Goal: Task Accomplishment & Management: Complete application form

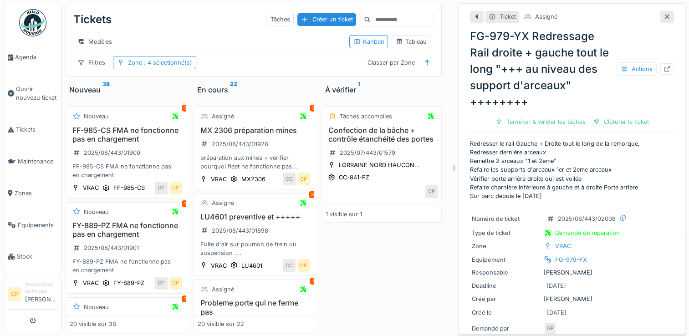
scroll to position [198, 0]
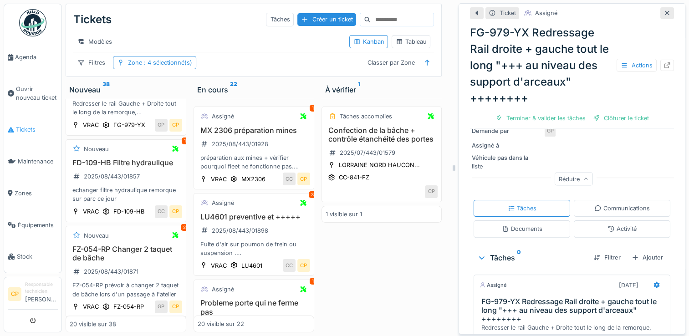
click at [30, 125] on span "Tickets" at bounding box center [37, 129] width 42 height 9
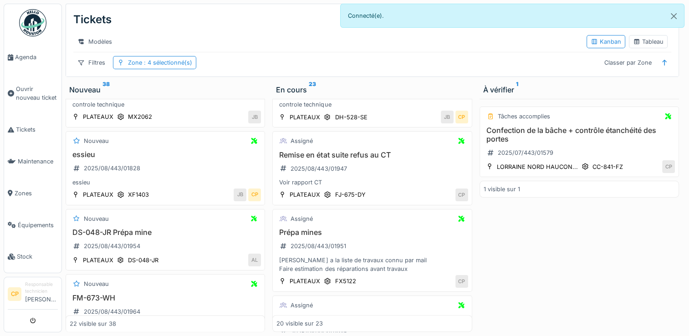
scroll to position [1643, 0]
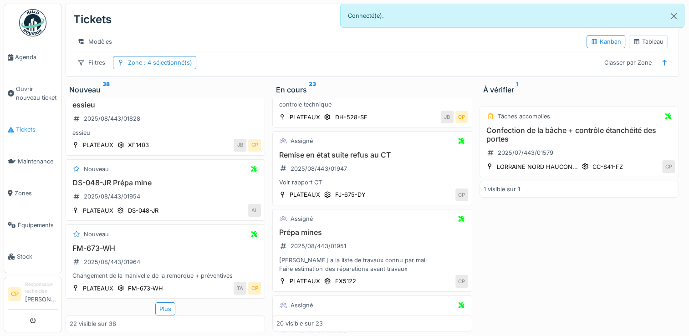
click at [21, 130] on span "Tickets" at bounding box center [37, 129] width 42 height 9
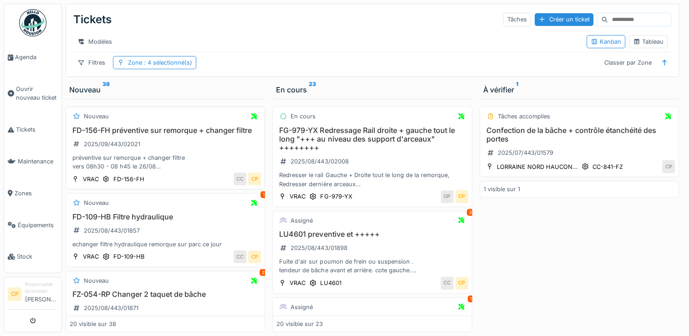
click at [145, 135] on h3 "FD-156-FH préventive sur remorque + changer filtre" at bounding box center [165, 130] width 191 height 9
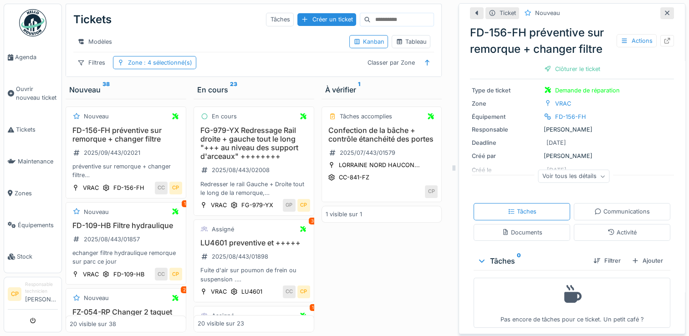
scroll to position [64, 0]
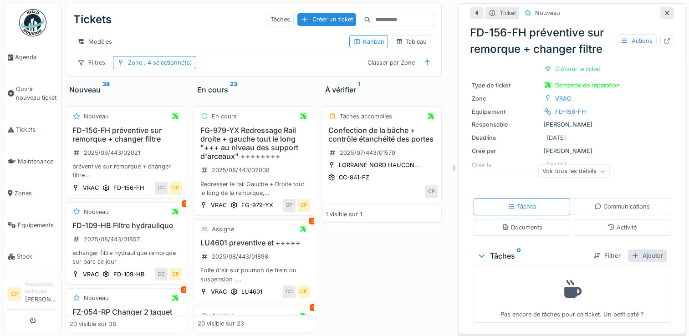
click at [635, 255] on div "Ajouter" at bounding box center [647, 255] width 39 height 12
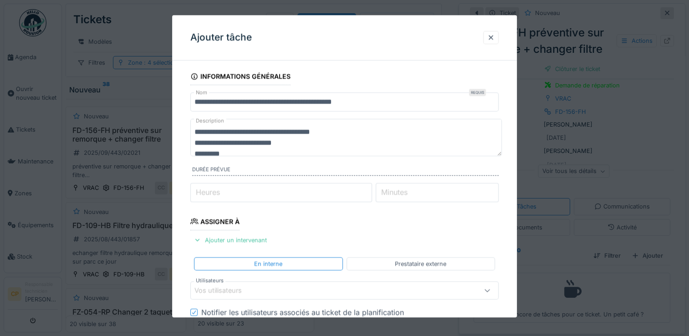
click at [241, 294] on div "Vos utilisateurs" at bounding box center [224, 291] width 60 height 10
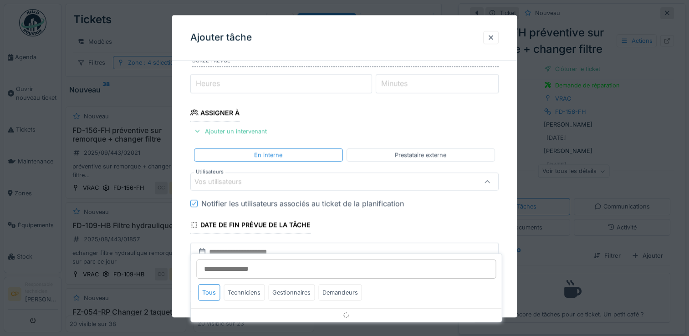
scroll to position [123, 0]
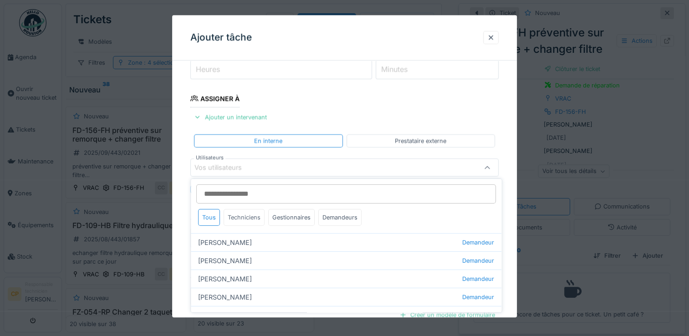
click at [240, 218] on div "Techniciens" at bounding box center [243, 217] width 41 height 17
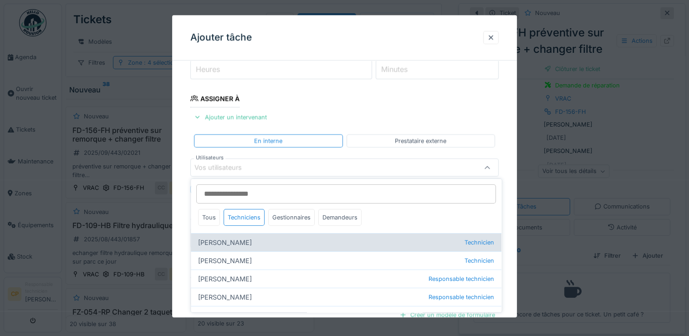
click at [256, 241] on div "[PERSON_NAME] Technicien" at bounding box center [346, 242] width 310 height 18
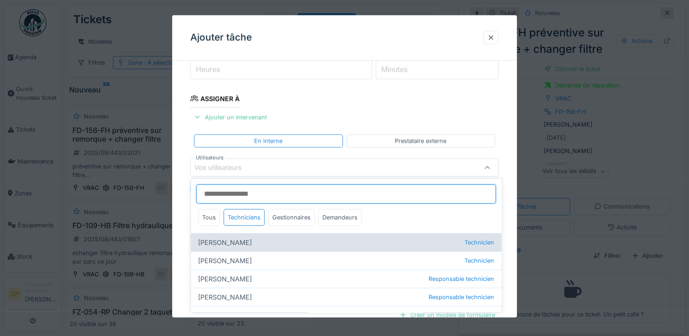
type input "*****"
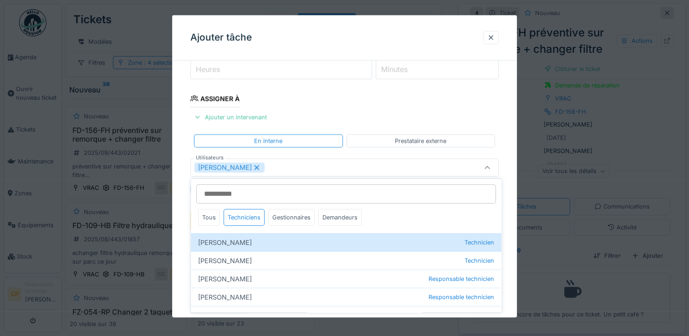
click at [489, 166] on icon at bounding box center [486, 167] width 5 height 3
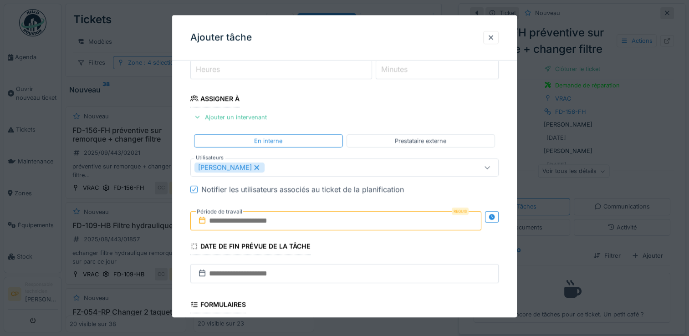
click at [343, 218] on input "text" at bounding box center [335, 220] width 291 height 19
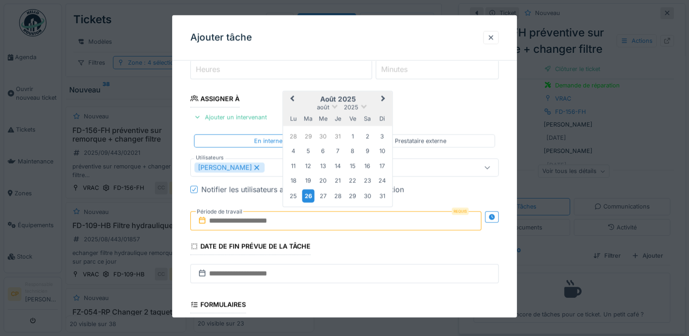
click at [310, 192] on div "26" at bounding box center [308, 195] width 12 height 13
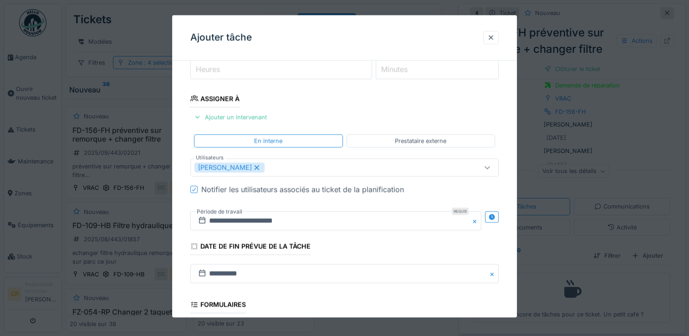
scroll to position [259, 0]
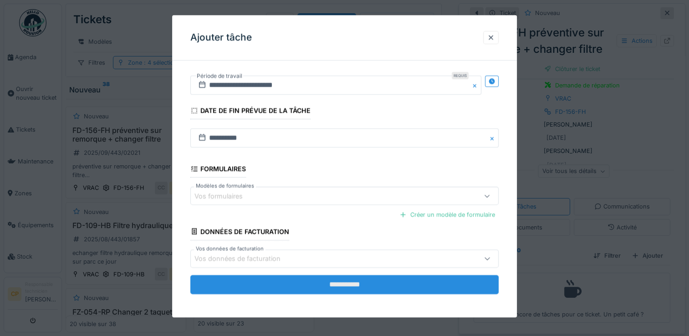
click at [347, 284] on input "**********" at bounding box center [344, 284] width 308 height 19
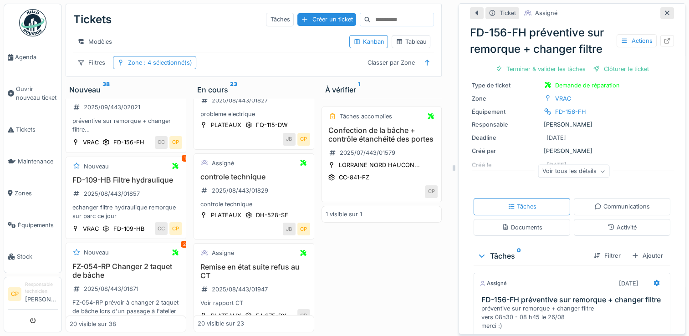
scroll to position [592, 0]
click at [241, 182] on h3 "controle technique" at bounding box center [254, 177] width 112 height 9
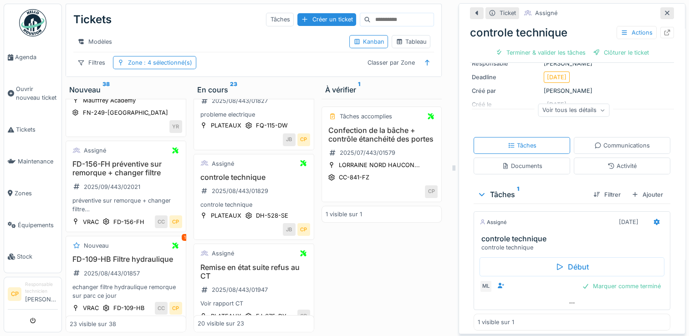
scroll to position [322, 0]
